Goal: Contribute content: Add original content to the website for others to see

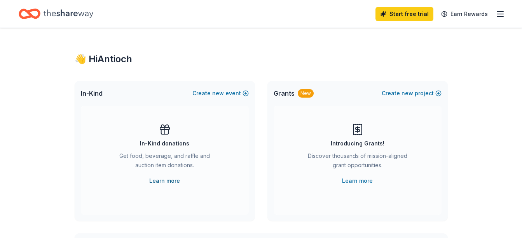
click at [161, 180] on link "Learn more" at bounding box center [164, 180] width 31 height 9
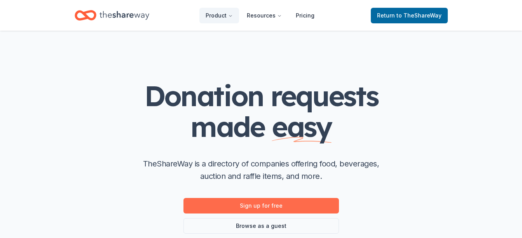
click at [252, 209] on link "Sign up for free" at bounding box center [260, 206] width 155 height 16
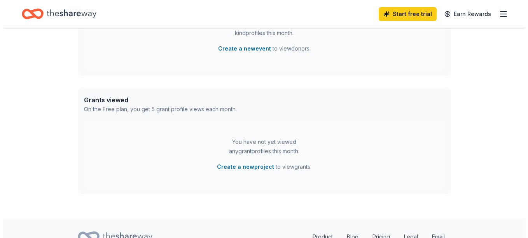
scroll to position [265, 0]
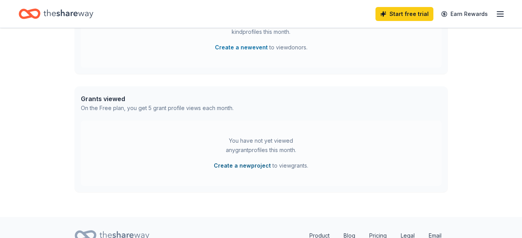
click at [250, 165] on button "Create a new project" at bounding box center [242, 165] width 57 height 9
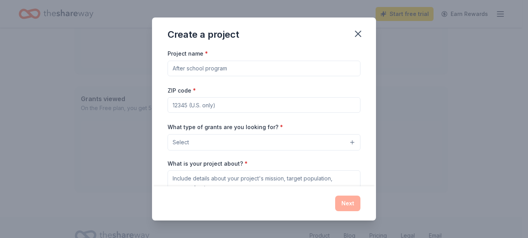
click at [227, 71] on input "Project name *" at bounding box center [263, 69] width 193 height 16
type input "[DATE] Box"
click at [203, 108] on input "ZIP code *" at bounding box center [263, 105] width 193 height 16
type input "92504"
click at [284, 141] on button "Select" at bounding box center [263, 142] width 193 height 16
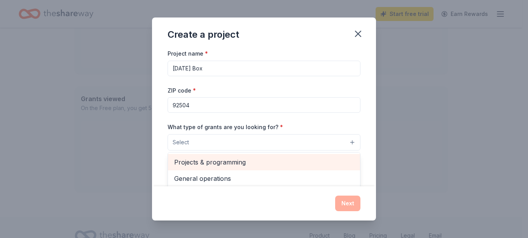
click at [274, 161] on span "Projects & programming" at bounding box center [264, 162] width 180 height 10
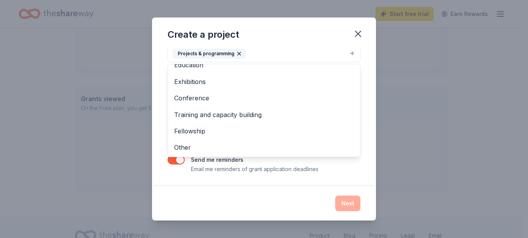
scroll to position [75, 0]
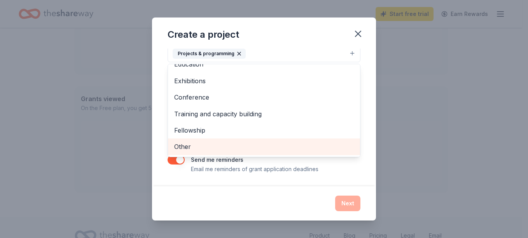
click at [302, 148] on span "Other" at bounding box center [264, 146] width 180 height 10
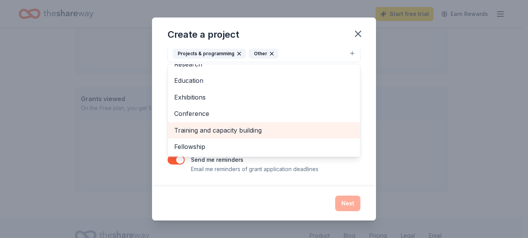
click at [347, 138] on div "Training and capacity building" at bounding box center [264, 130] width 192 height 16
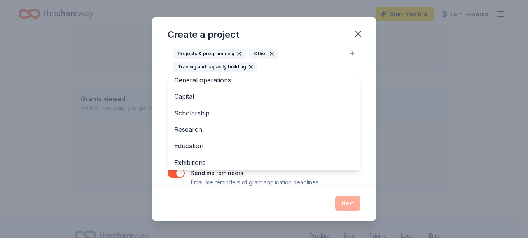
scroll to position [0, 0]
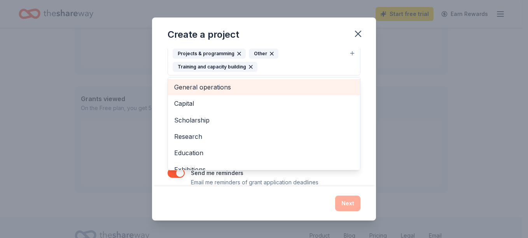
click at [224, 90] on span "General operations" at bounding box center [264, 87] width 180 height 10
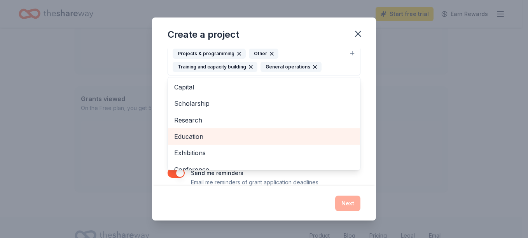
click at [212, 138] on span "Education" at bounding box center [264, 136] width 180 height 10
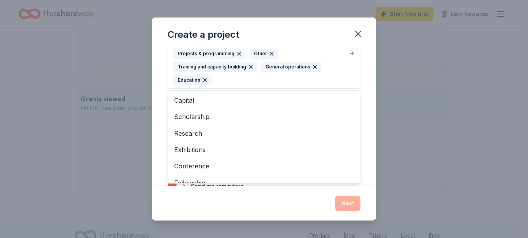
click at [364, 78] on div "Project name * [DATE] Box ZIP code * 92504 What type of grants are you looking …" at bounding box center [264, 118] width 224 height 138
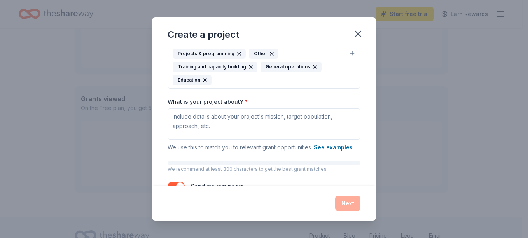
scroll to position [85, 0]
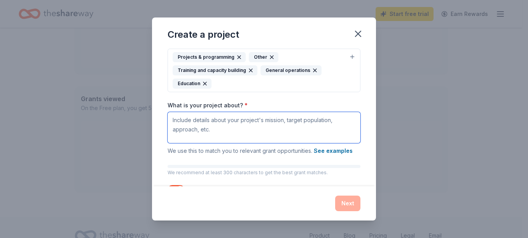
click at [303, 126] on textarea "What is your project about? *" at bounding box center [263, 127] width 193 height 31
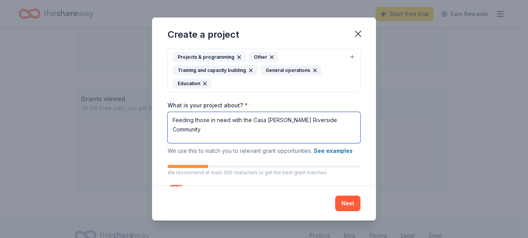
paste textarea "58% of neighborhoods have lower median household income."
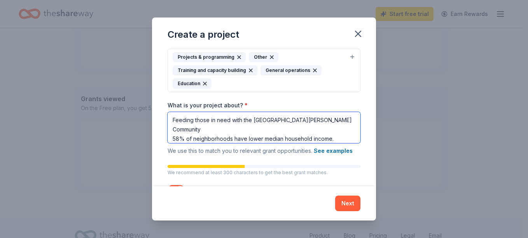
paste textarea "Our Riverside community holds the 2nd Highest Poverty level in [GEOGRAPHIC_DATA…"
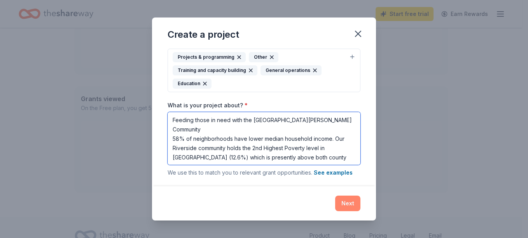
type textarea "Feeding those in need with the [GEOGRAPHIC_DATA][PERSON_NAME] Community 58% of …"
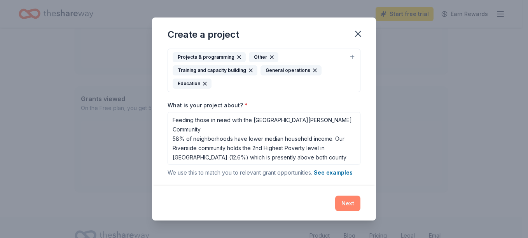
click at [348, 200] on button "Next" at bounding box center [347, 203] width 25 height 16
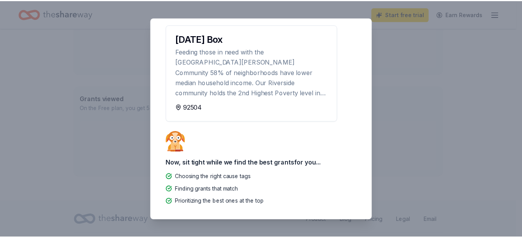
scroll to position [0, 0]
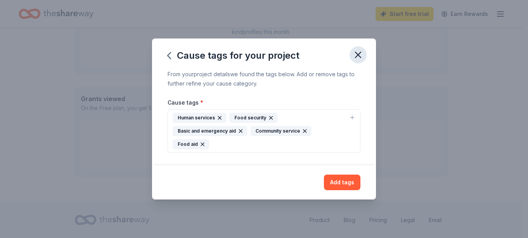
click at [358, 57] on icon "button" at bounding box center [357, 54] width 11 height 11
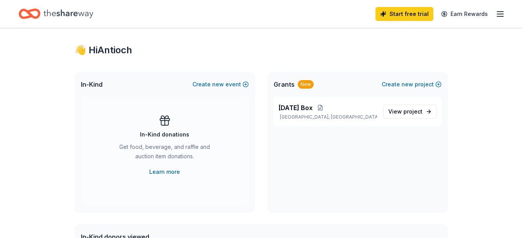
scroll to position [7, 0]
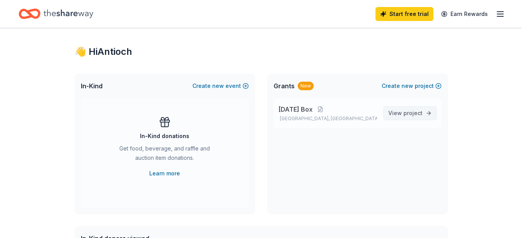
click at [410, 111] on span "project" at bounding box center [412, 113] width 19 height 7
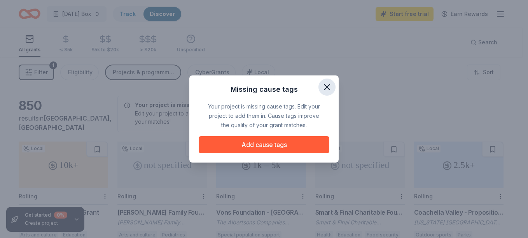
click at [322, 86] on icon "button" at bounding box center [326, 87] width 11 height 11
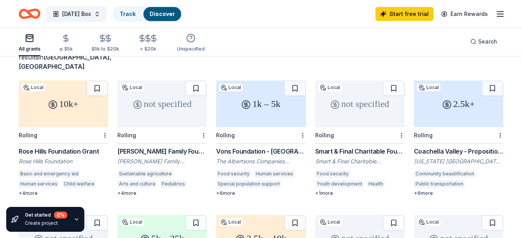
scroll to position [74, 0]
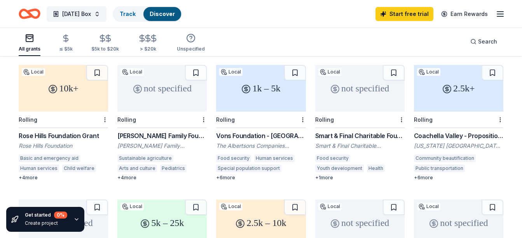
click at [263, 131] on div "Vons Foundation - [GEOGRAPHIC_DATA][US_STATE]" at bounding box center [260, 135] width 89 height 9
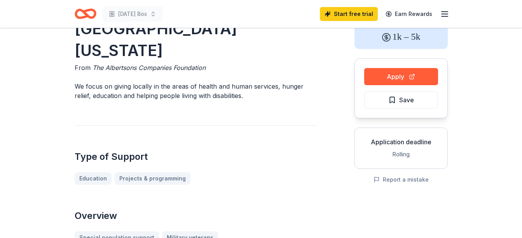
scroll to position [50, 0]
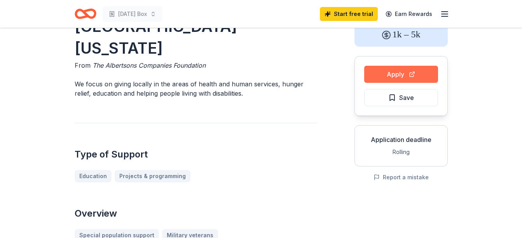
click at [406, 70] on button "Apply" at bounding box center [401, 74] width 74 height 17
